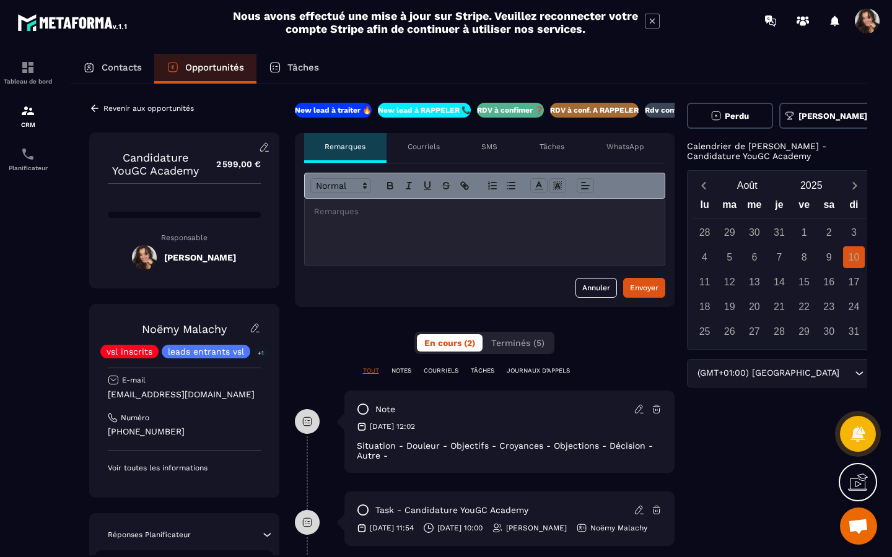
scroll to position [0, 106]
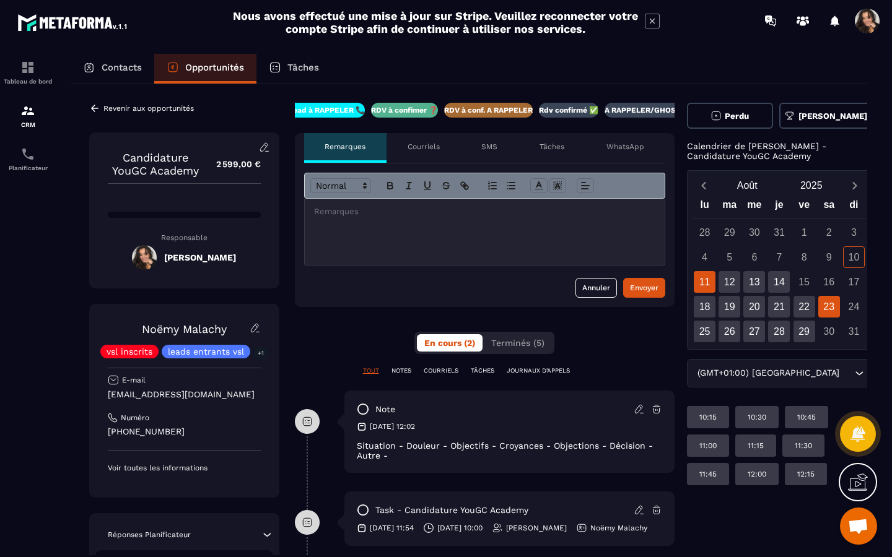
click at [818, 305] on div "23" at bounding box center [829, 307] width 22 height 22
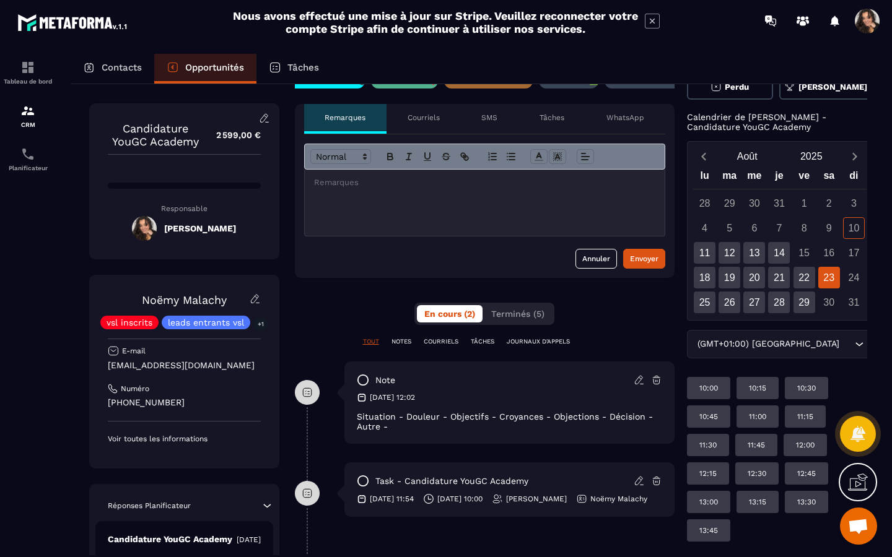
scroll to position [0, 0]
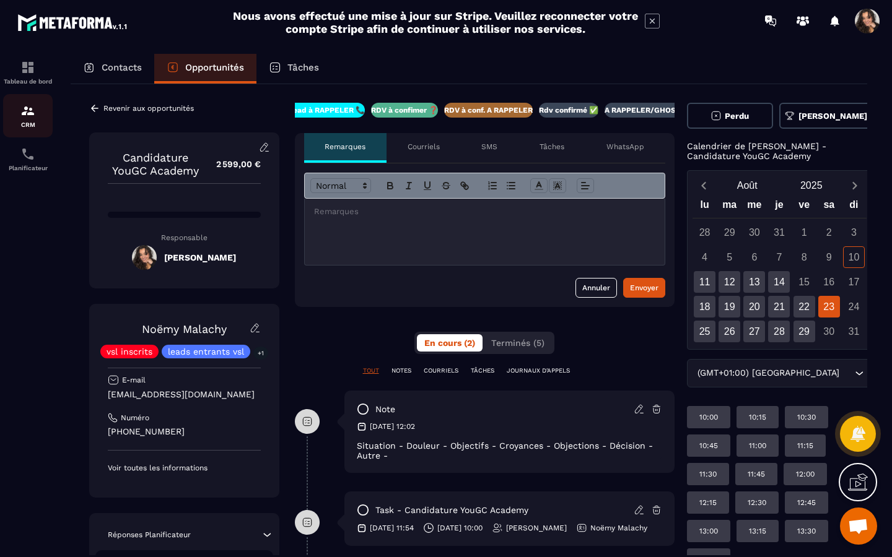
click at [29, 121] on div "CRM" at bounding box center [28, 115] width 50 height 25
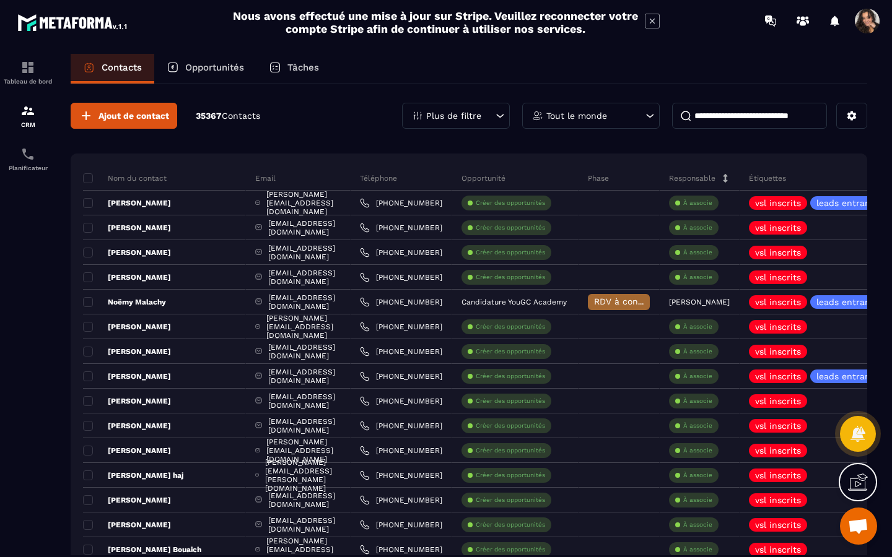
click at [201, 69] on p "Opportunités" at bounding box center [214, 67] width 59 height 11
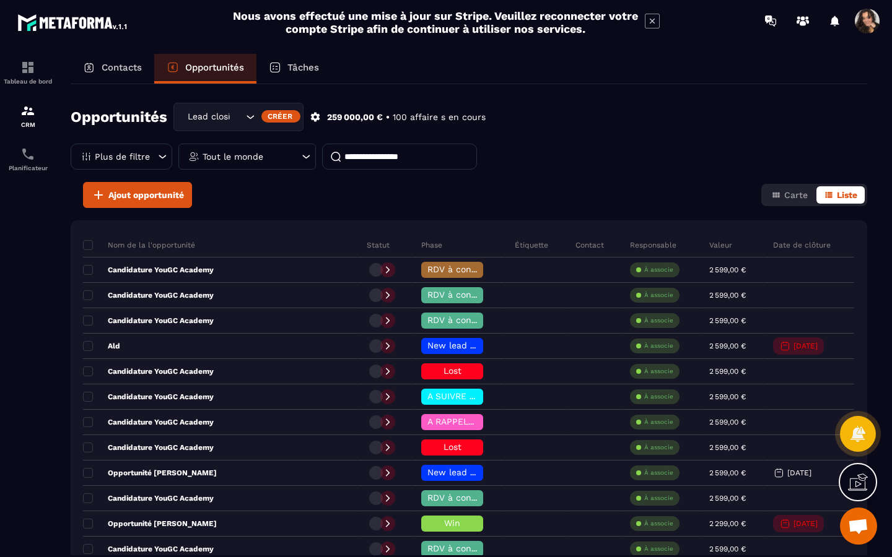
click at [235, 113] on input "Search for option" at bounding box center [236, 117] width 12 height 14
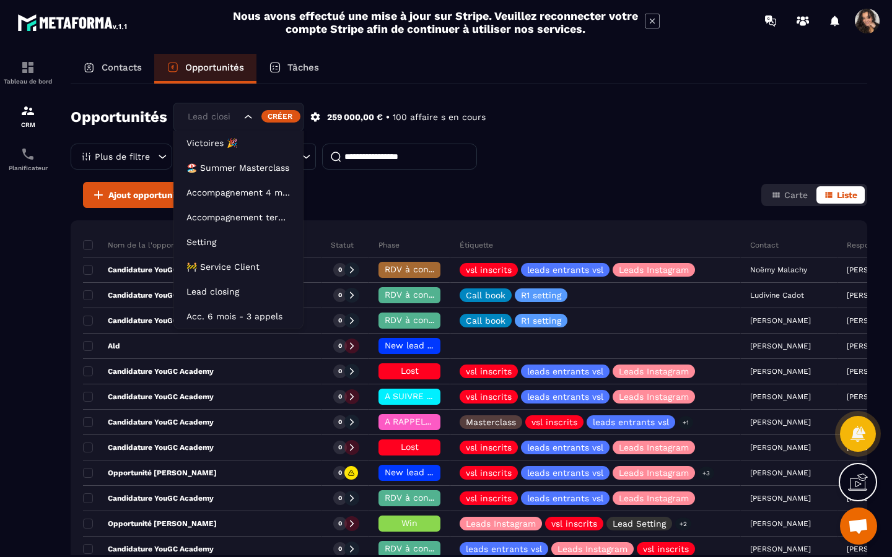
click at [456, 195] on div "Ajout opportunité Carte Liste" at bounding box center [469, 195] width 796 height 26
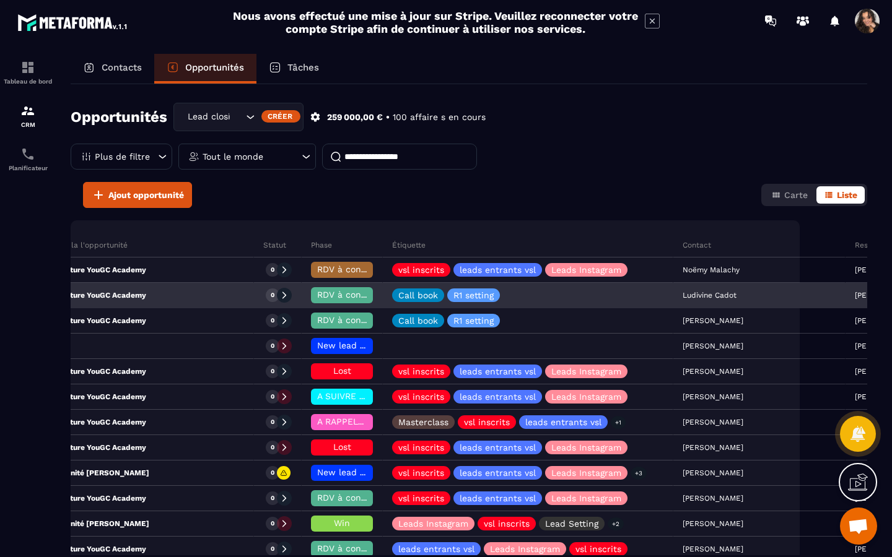
scroll to position [0, 29]
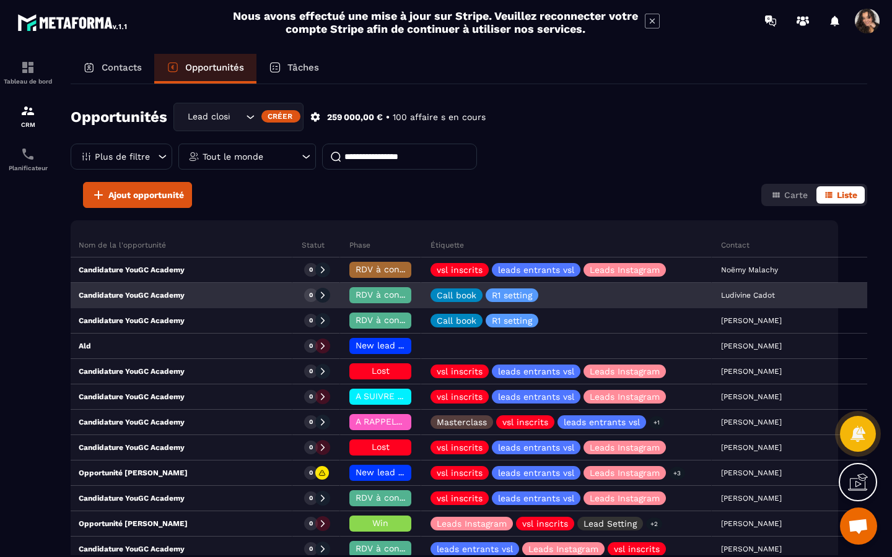
click at [127, 293] on p "Candidature YouGC Academy" at bounding box center [119, 295] width 131 height 10
